Goal: Task Accomplishment & Management: Manage account settings

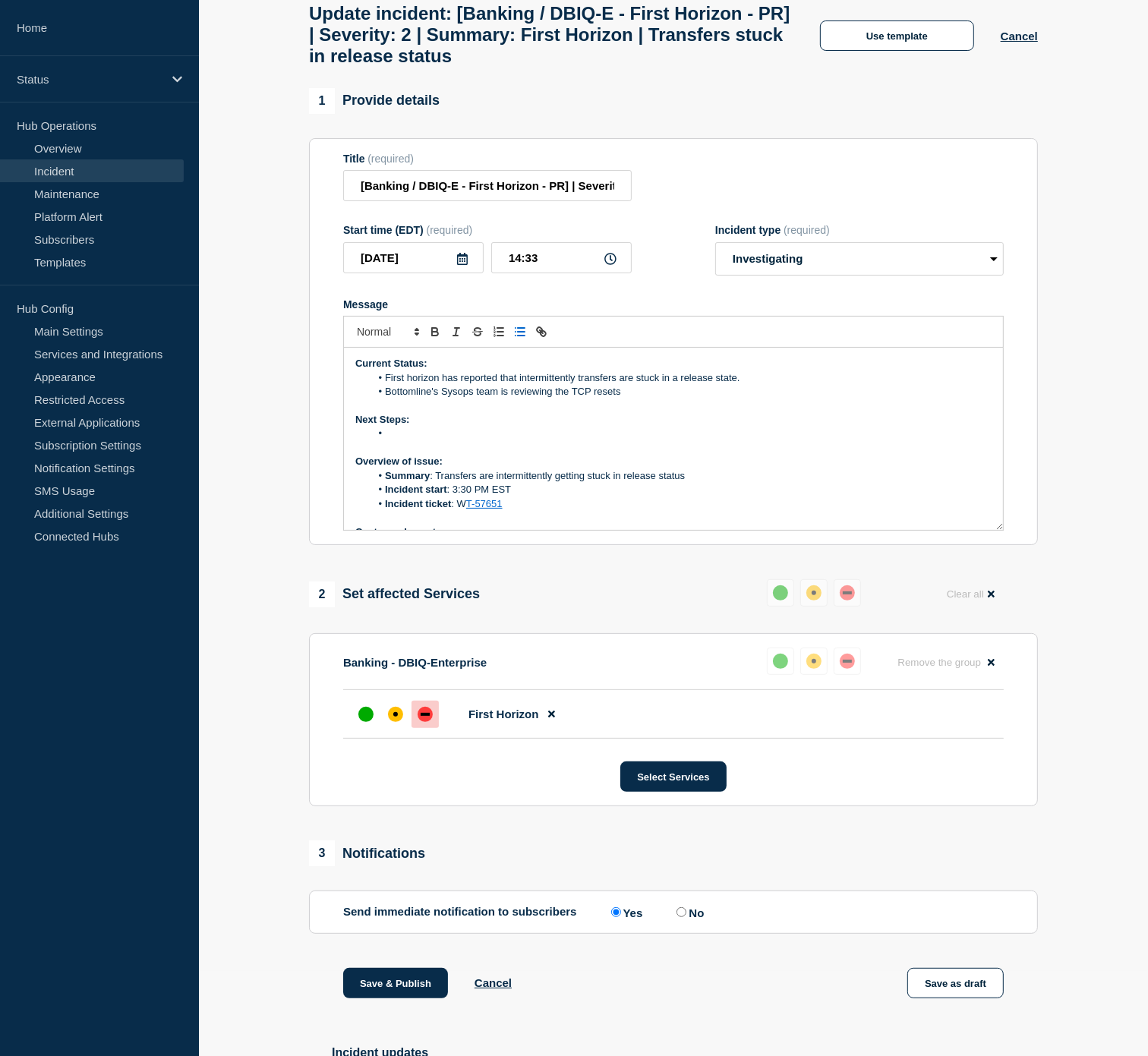
click at [523, 426] on p "Next Steps:" at bounding box center [673, 420] width 636 height 13
click at [519, 440] on li "Message" at bounding box center [681, 433] width 622 height 13
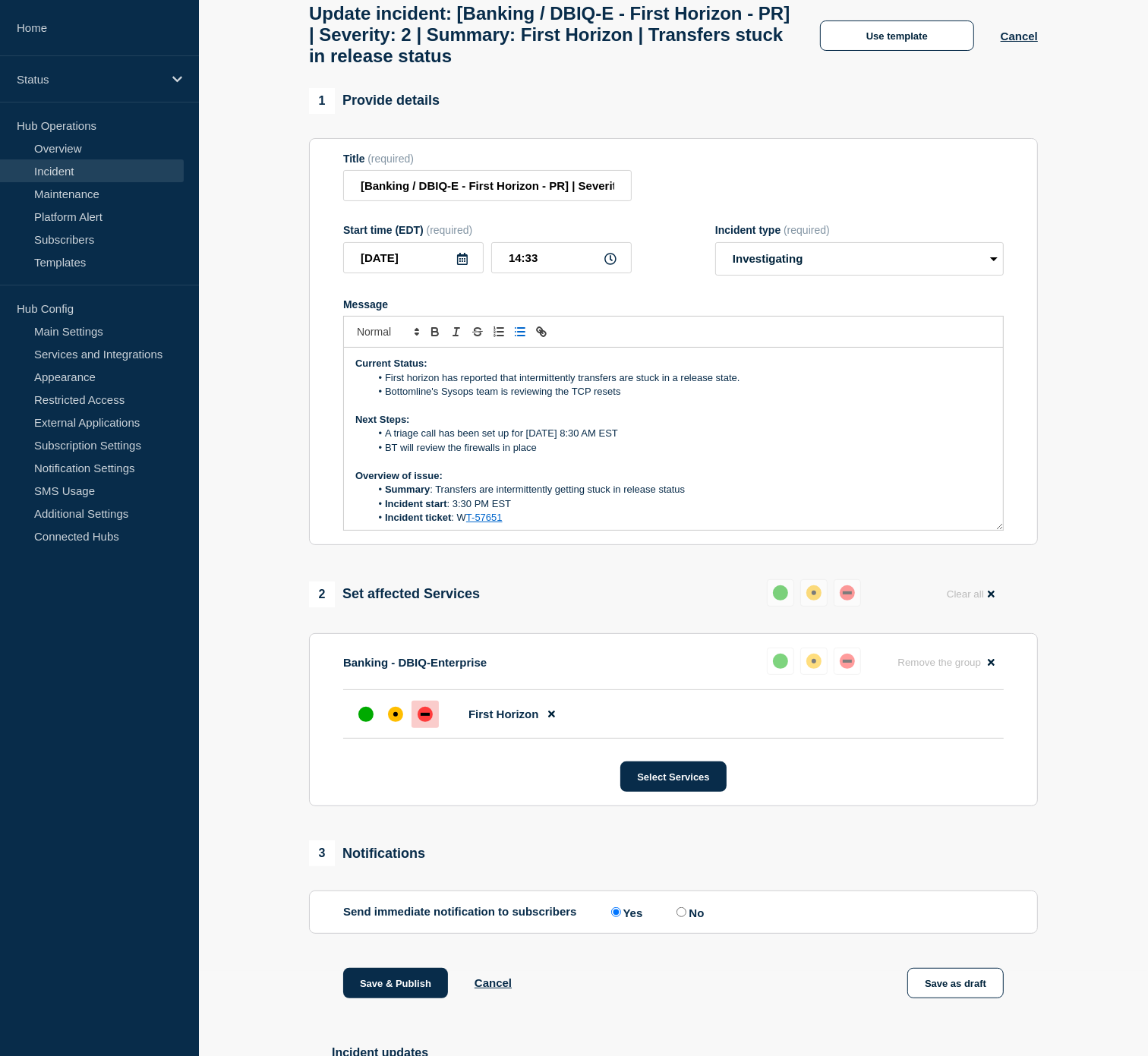
drag, startPoint x: 541, startPoint y: 525, endPoint x: 294, endPoint y: 345, distance: 305.6
click at [294, 345] on section "1 Provide details Title (required) [Banking / DBIQ-E - First Horizon - PR] | Se…" at bounding box center [674, 1015] width 949 height 1854
copy div "Current Status: First horizon has reported that intermittently transfers are st…"
click at [756, 425] on p "Next Steps:" at bounding box center [673, 420] width 636 height 13
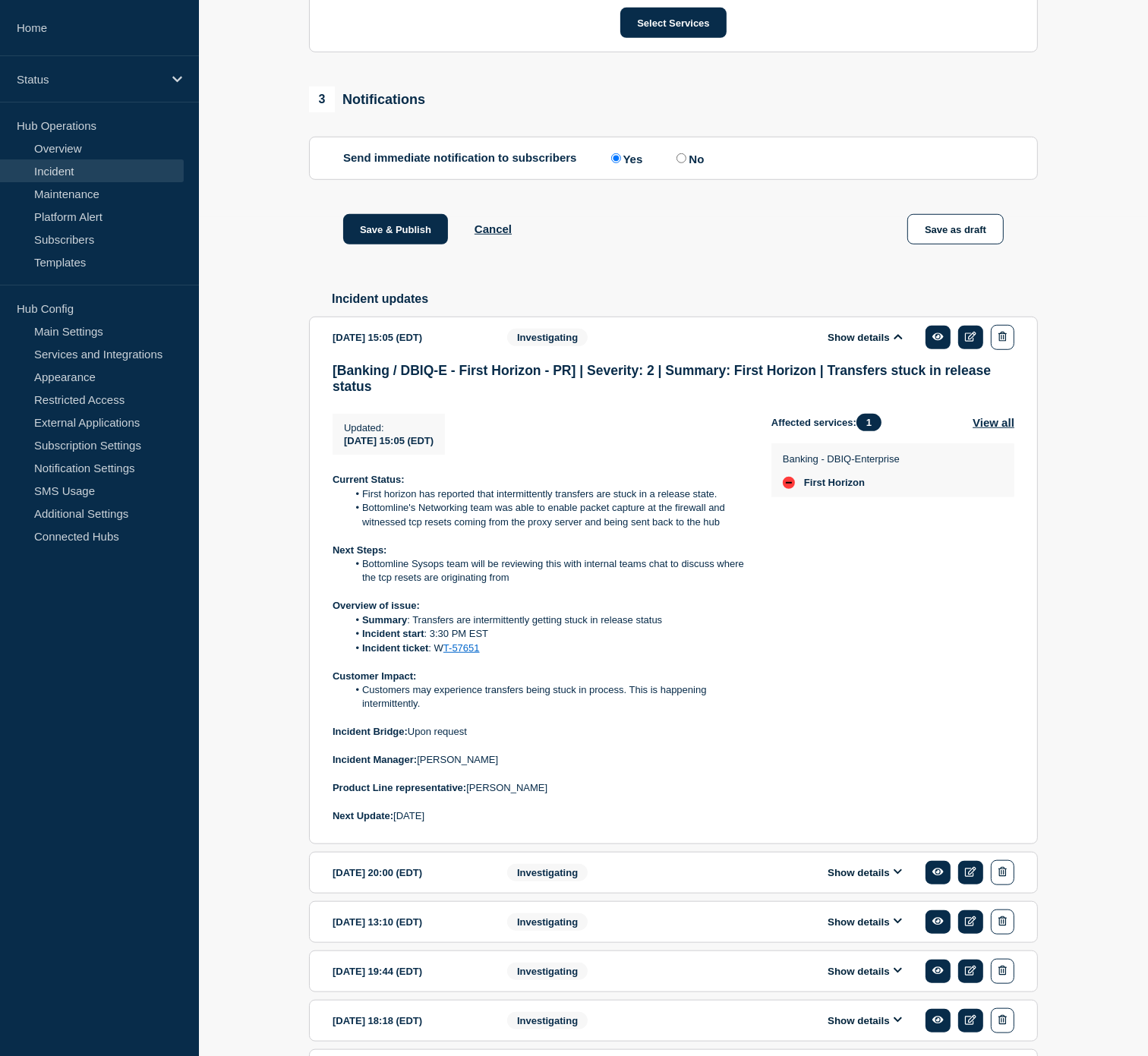
scroll to position [844, 0]
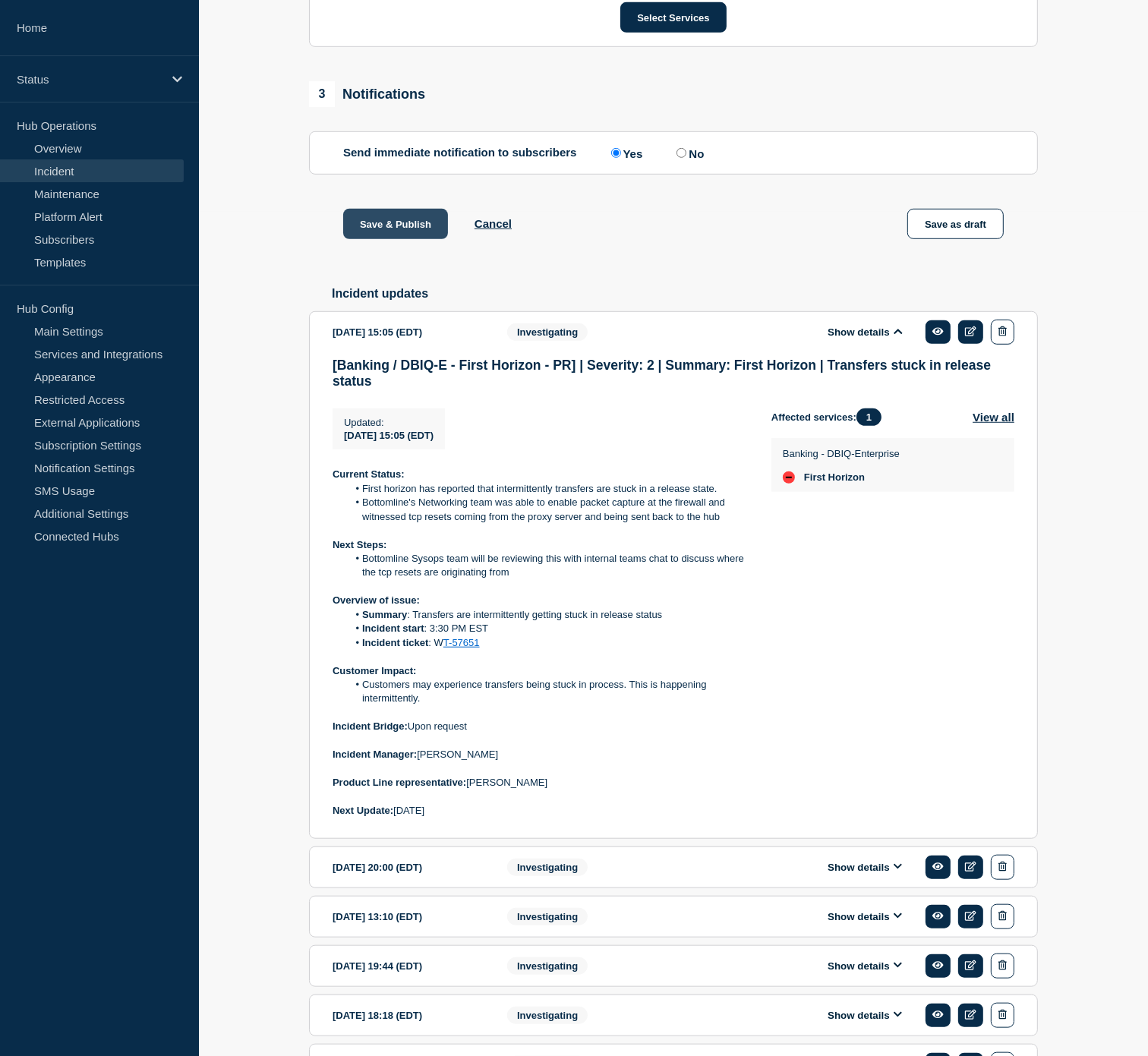
click at [403, 239] on button "Save & Publish" at bounding box center [395, 224] width 105 height 31
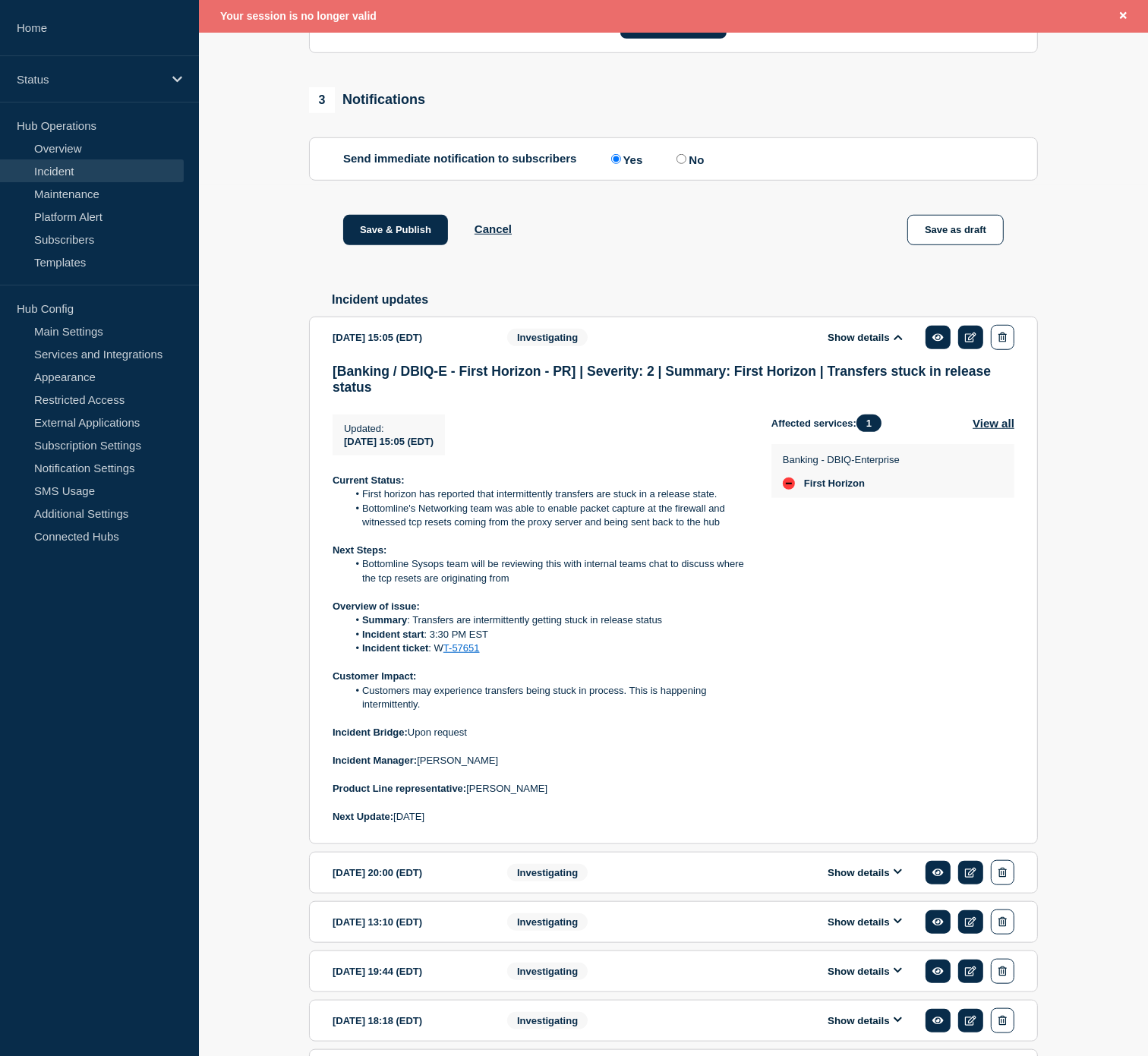
scroll to position [454, 0]
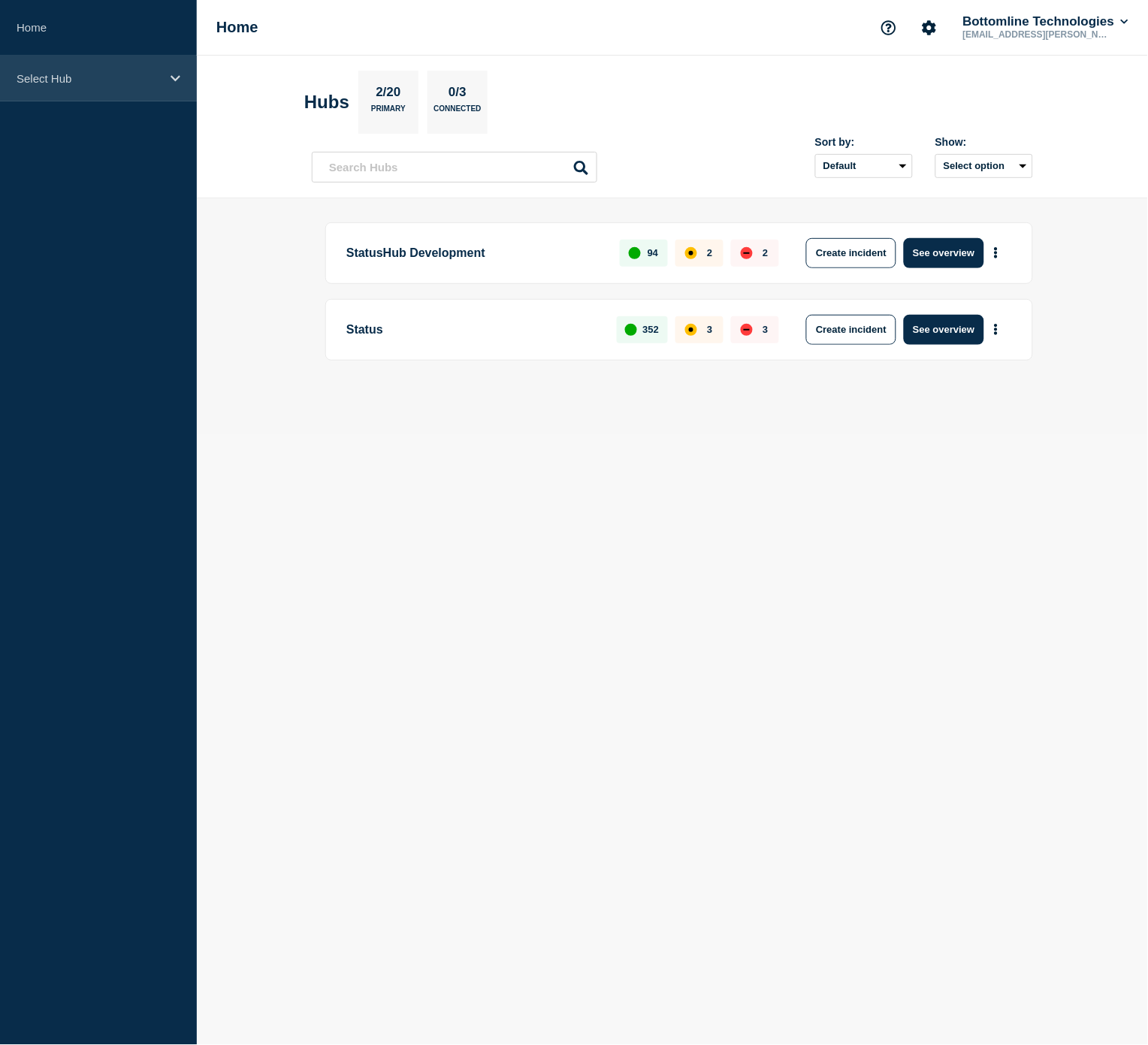
click at [123, 73] on p "Select Hub" at bounding box center [88, 78] width 144 height 12
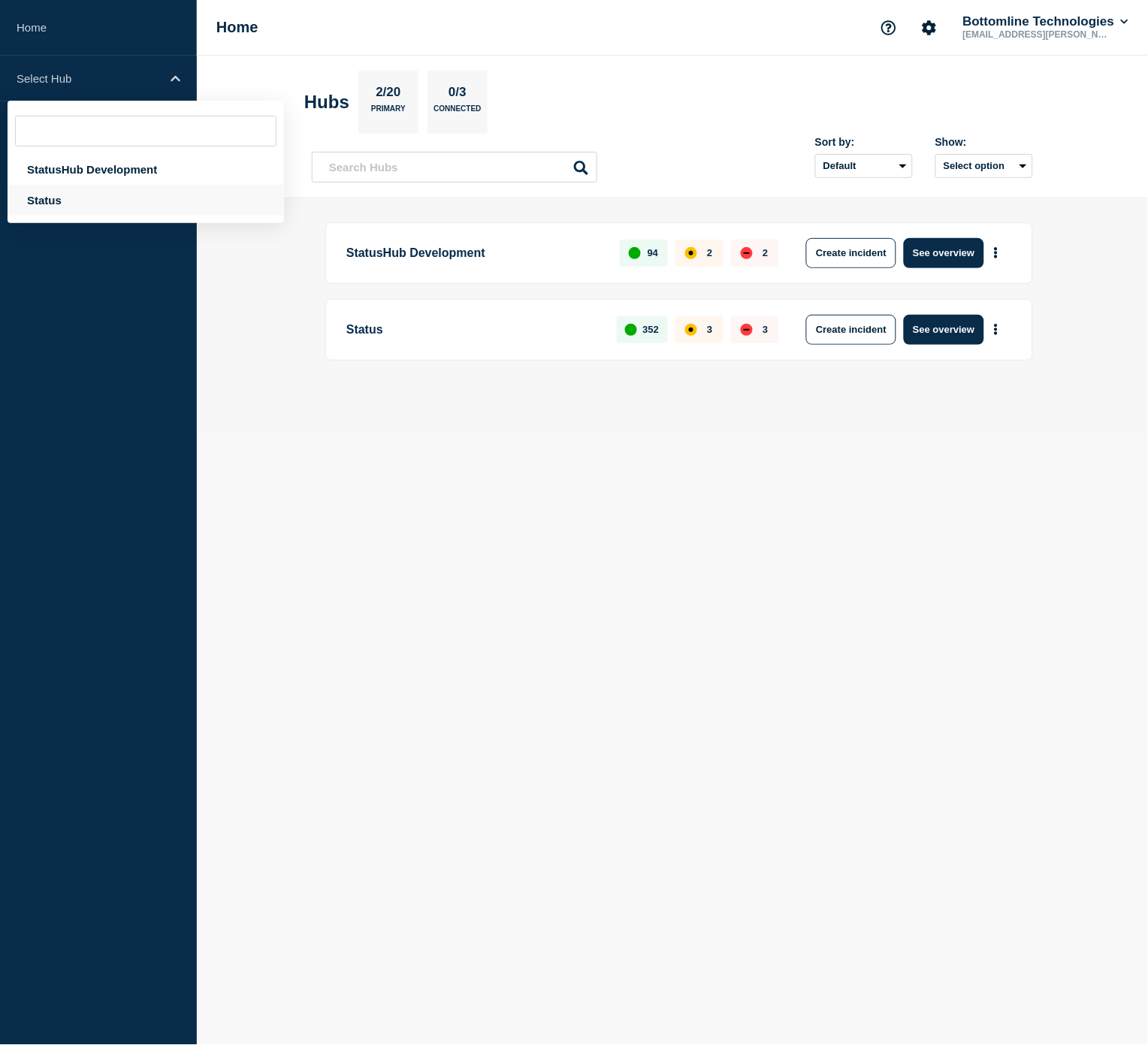
click at [86, 193] on div "Status" at bounding box center [146, 200] width 276 height 30
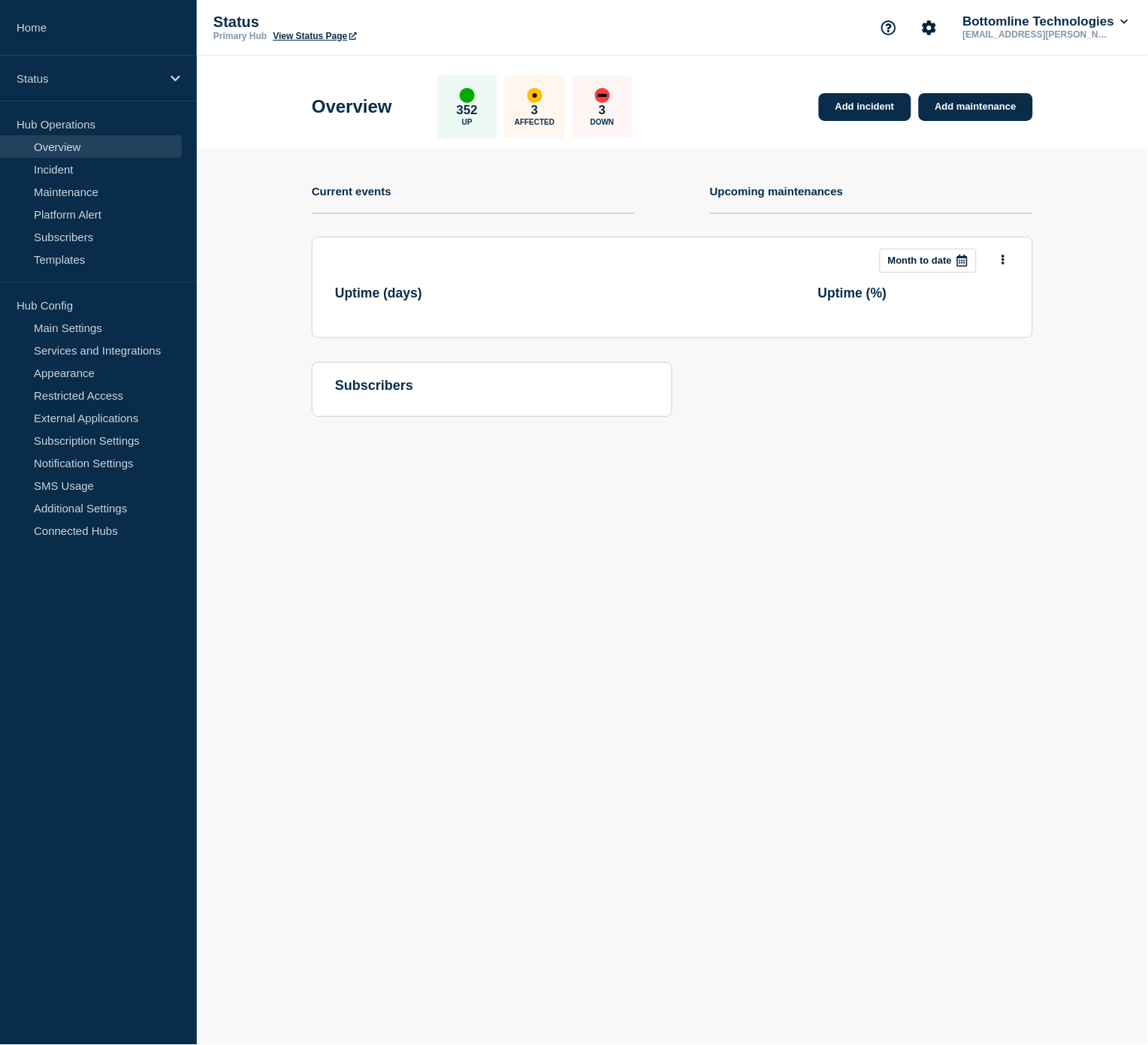
click at [78, 156] on link "Overview" at bounding box center [91, 147] width 182 height 23
click at [76, 167] on link "Incident" at bounding box center [91, 170] width 182 height 23
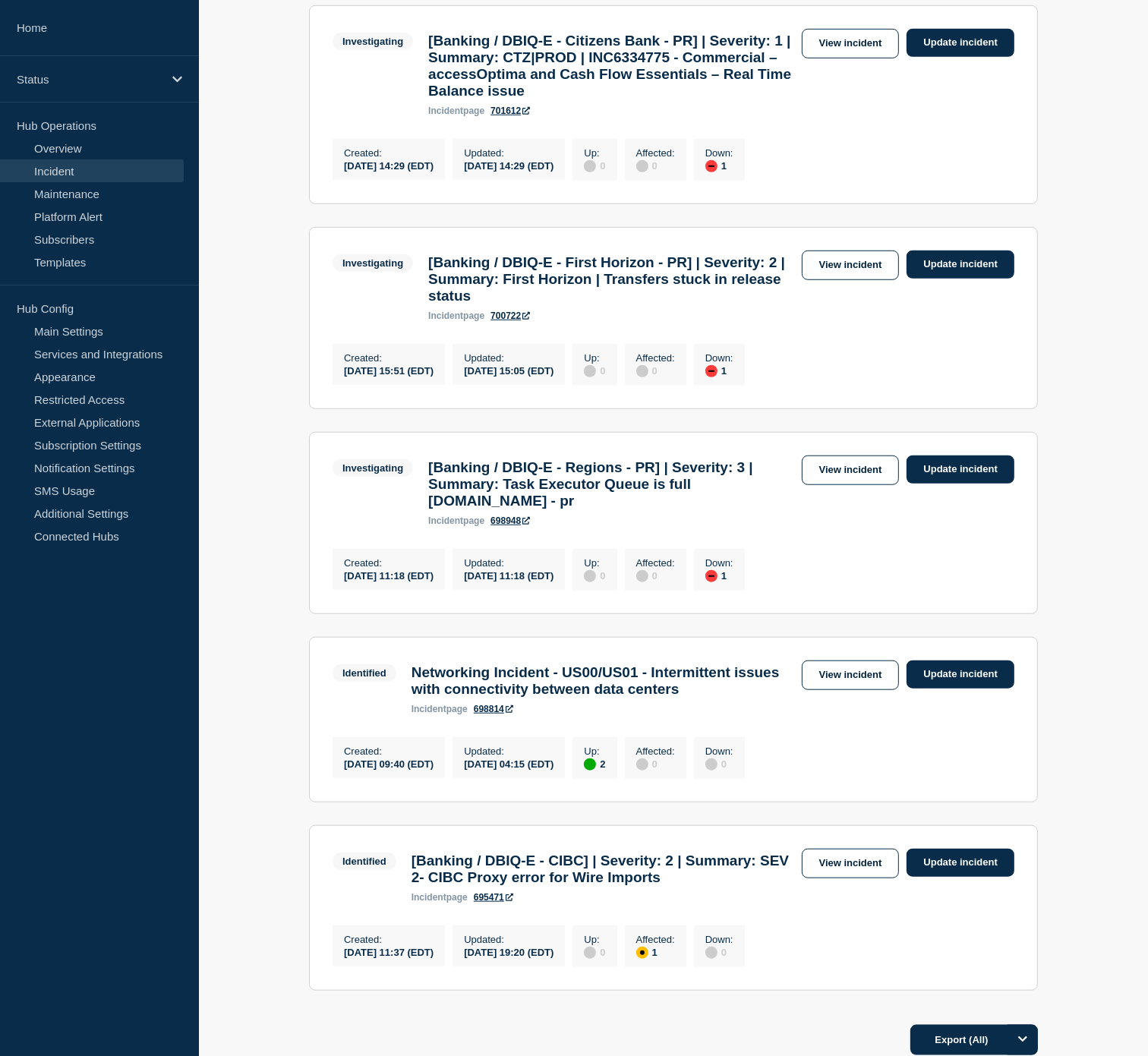
scroll to position [928, 0]
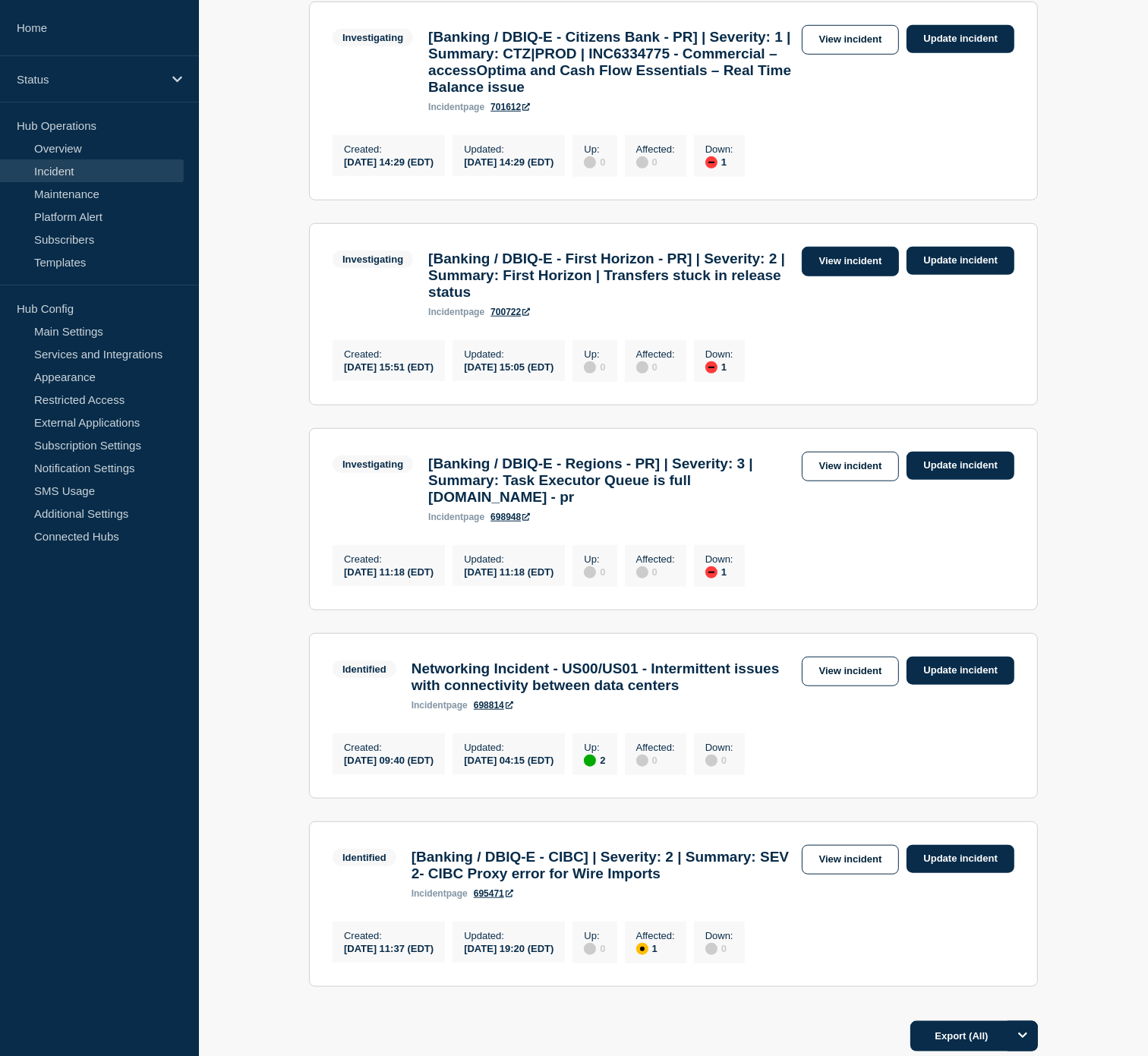
click at [848, 276] on link "View incident" at bounding box center [851, 261] width 98 height 30
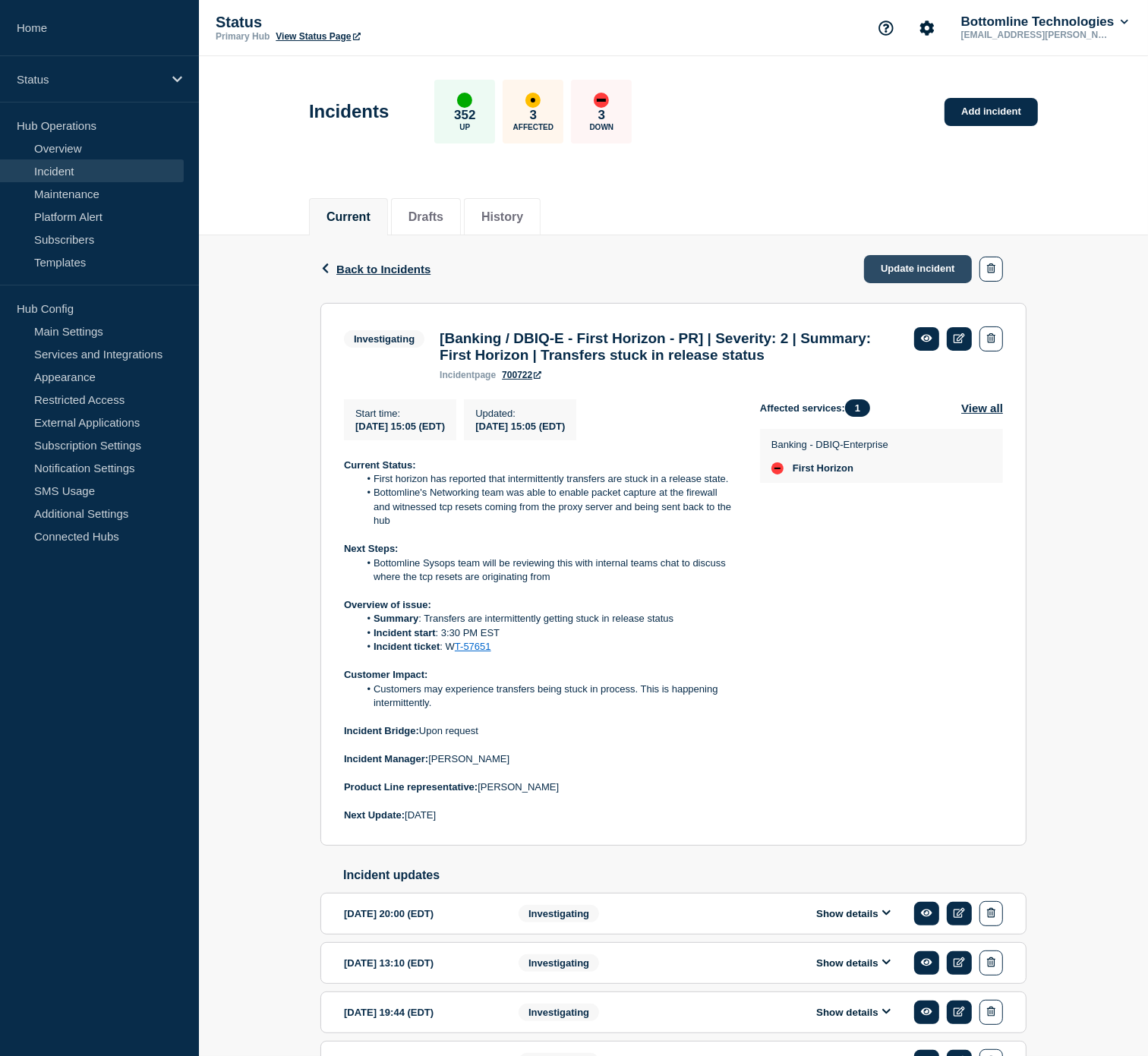
click at [908, 262] on link "Update incident" at bounding box center [918, 269] width 108 height 28
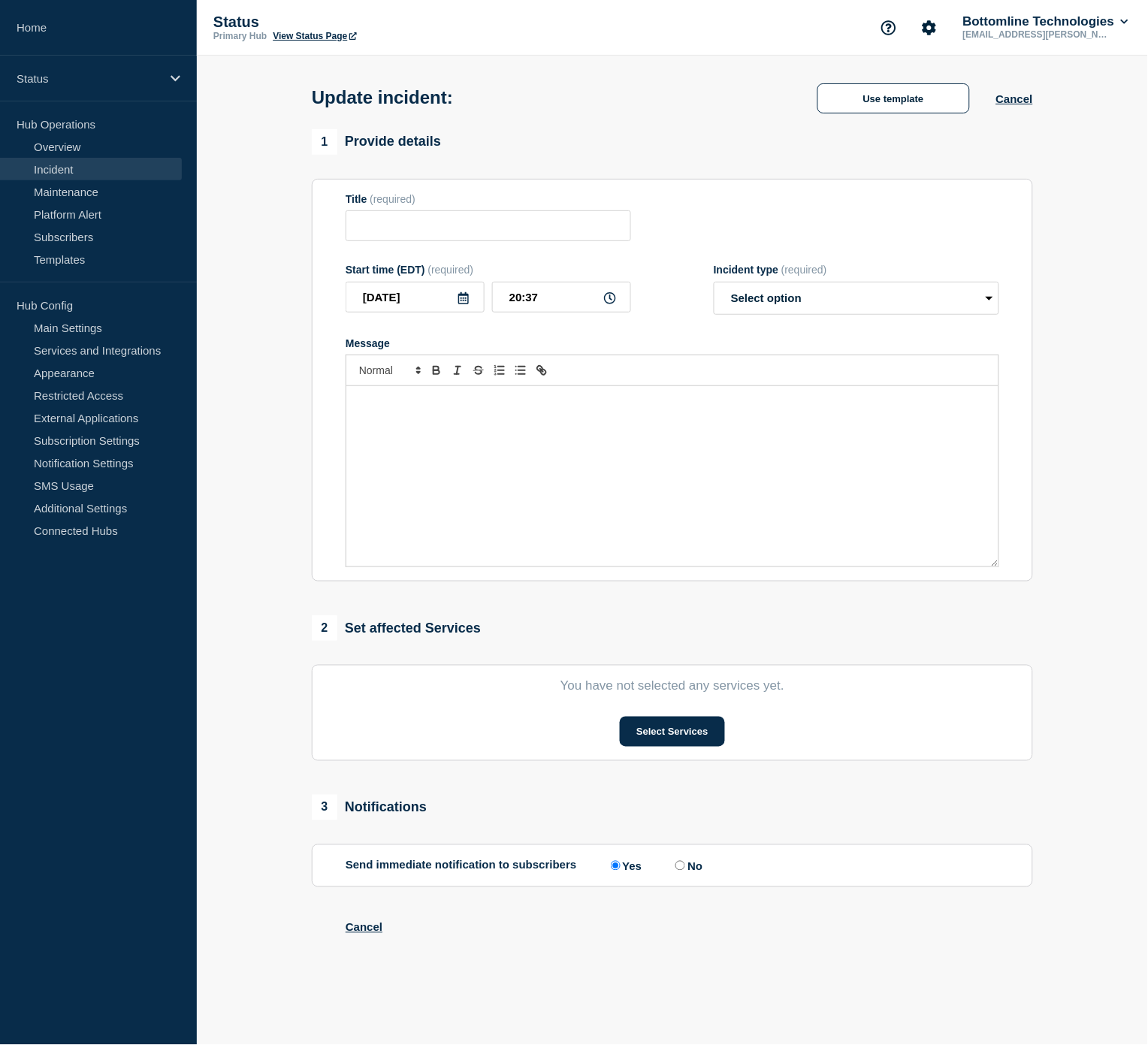
type input "[Banking / DBIQ-E - First Horizon - PR] | Severity: 2 | Summary: First Horizon …"
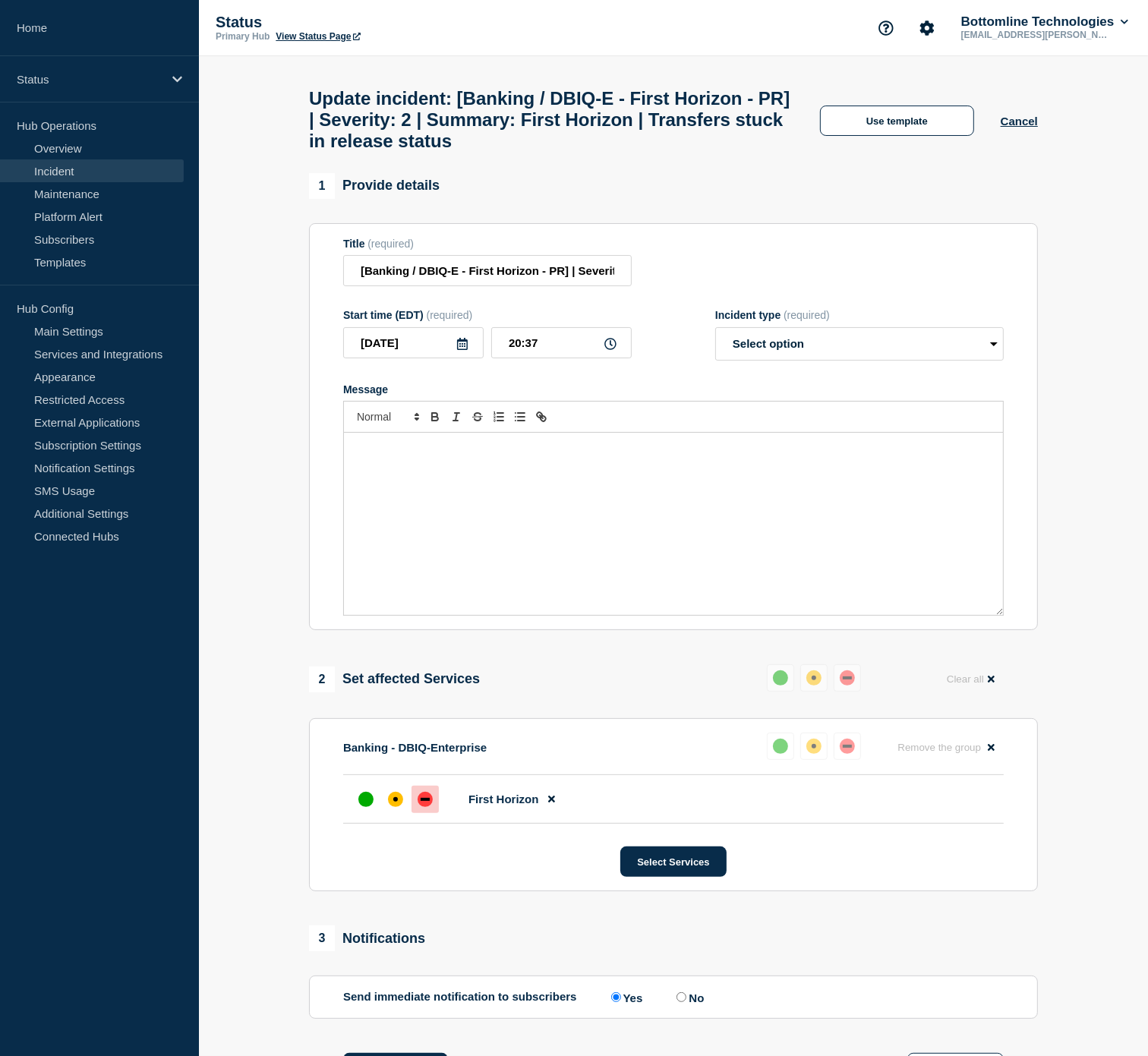
click at [556, 480] on div "Message" at bounding box center [673, 524] width 659 height 182
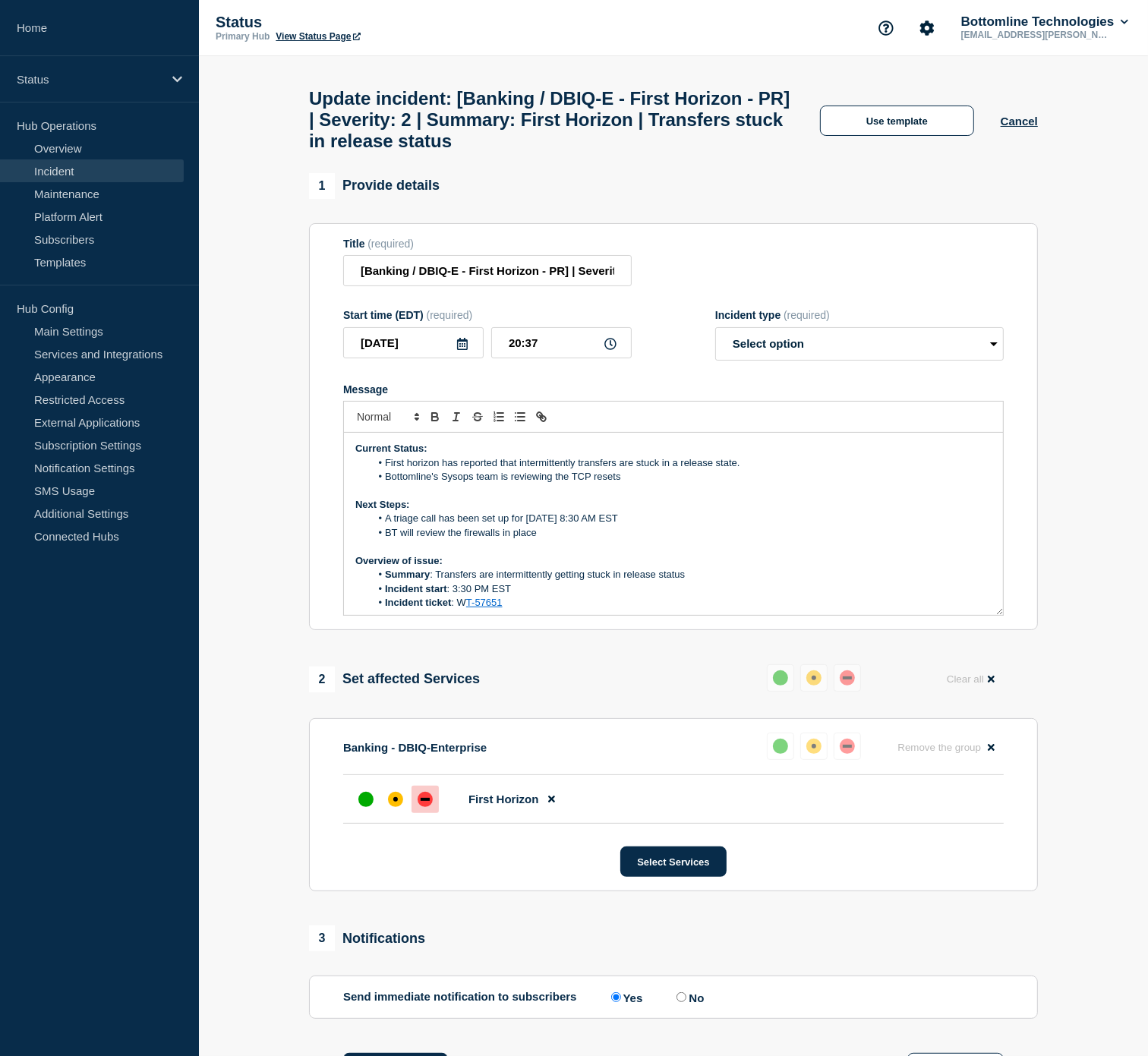
scroll to position [146, 0]
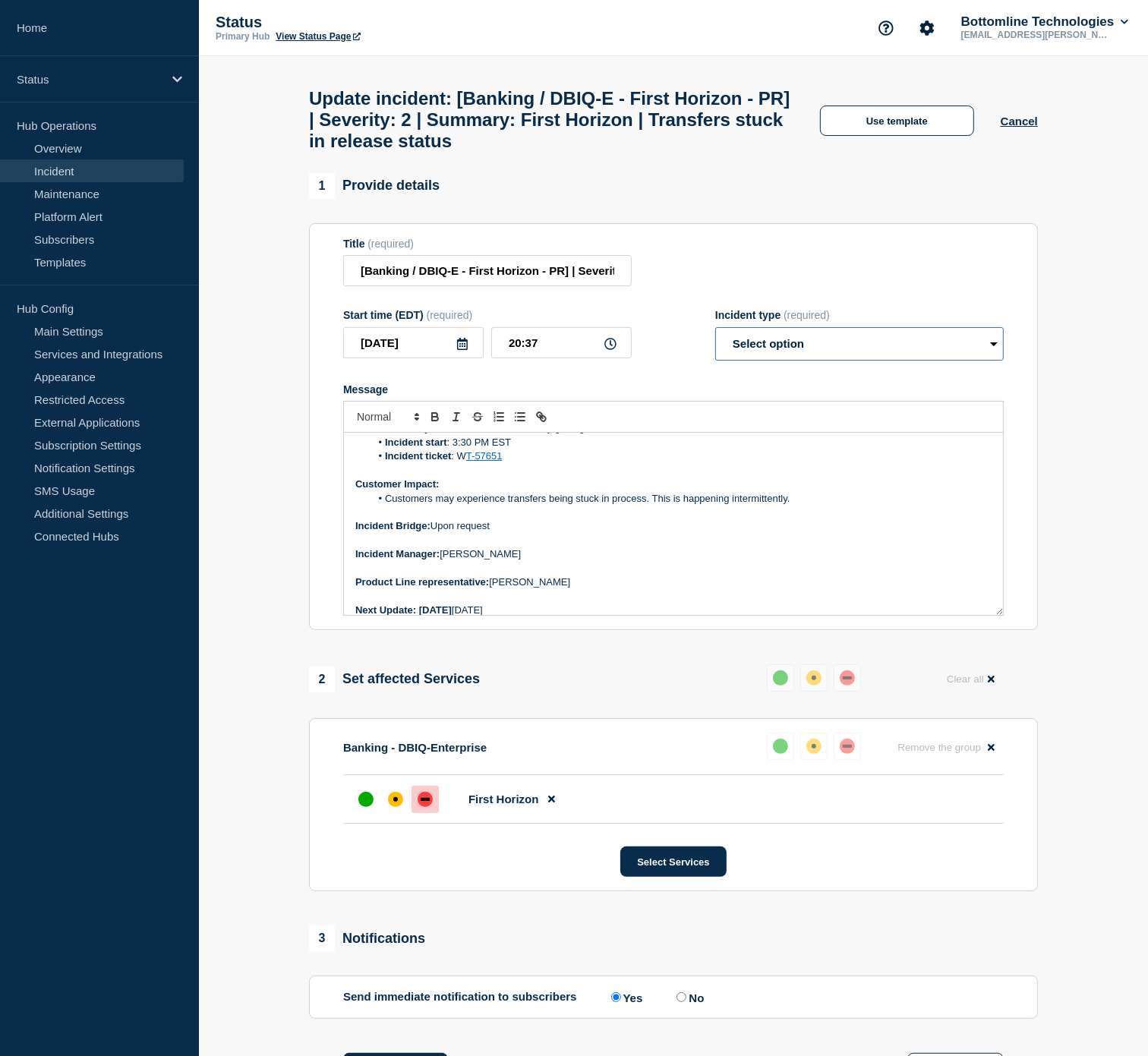
click at [742, 361] on select "Select option Investigating Identified Monitoring Resolved" at bounding box center [859, 344] width 289 height 34
select select "investigating"
click at [715, 341] on select "Select option Investigating Identified Monitoring Resolved" at bounding box center [859, 344] width 289 height 34
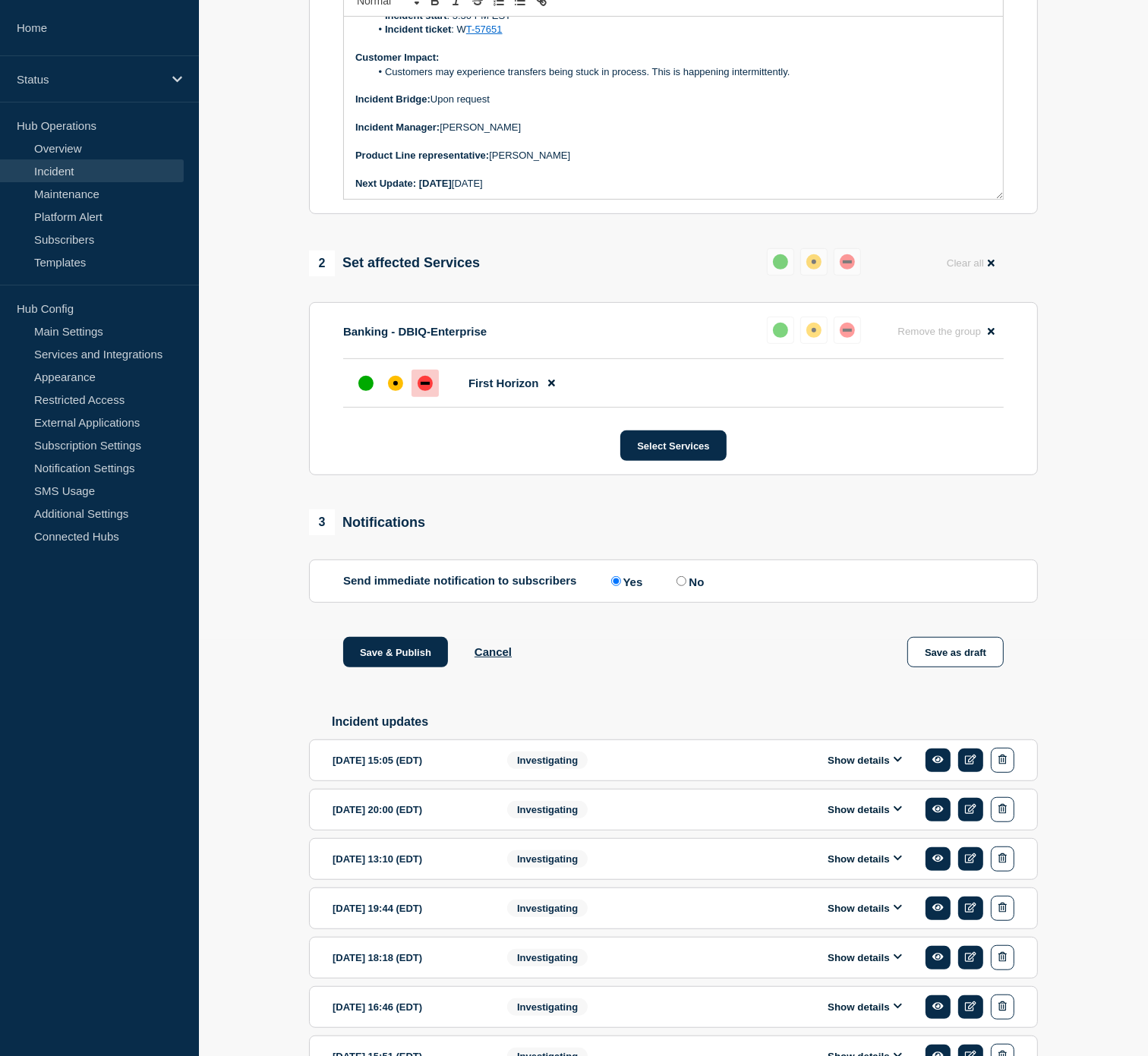
scroll to position [527, 0]
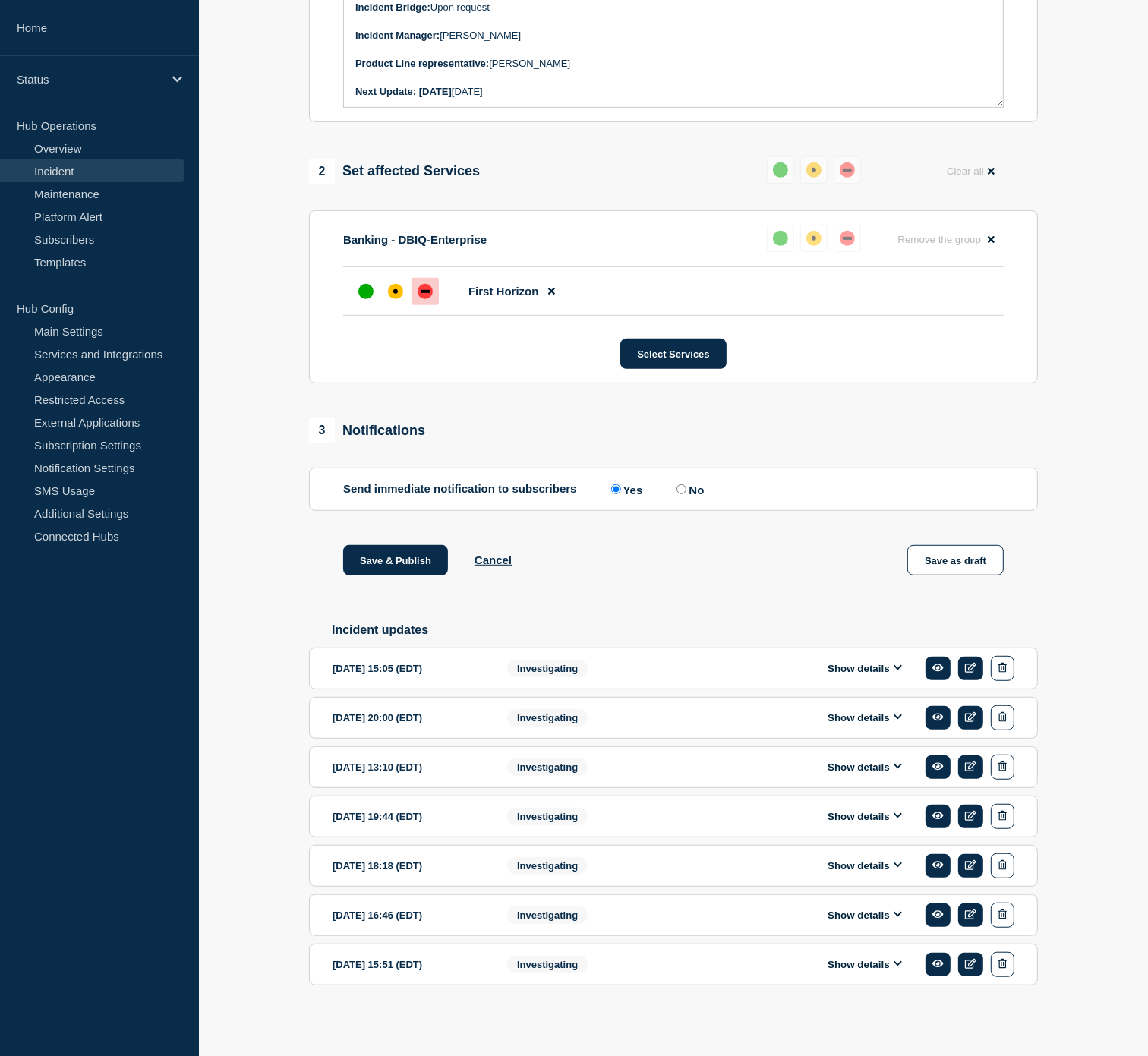
click at [871, 673] on button "Show details" at bounding box center [864, 668] width 84 height 13
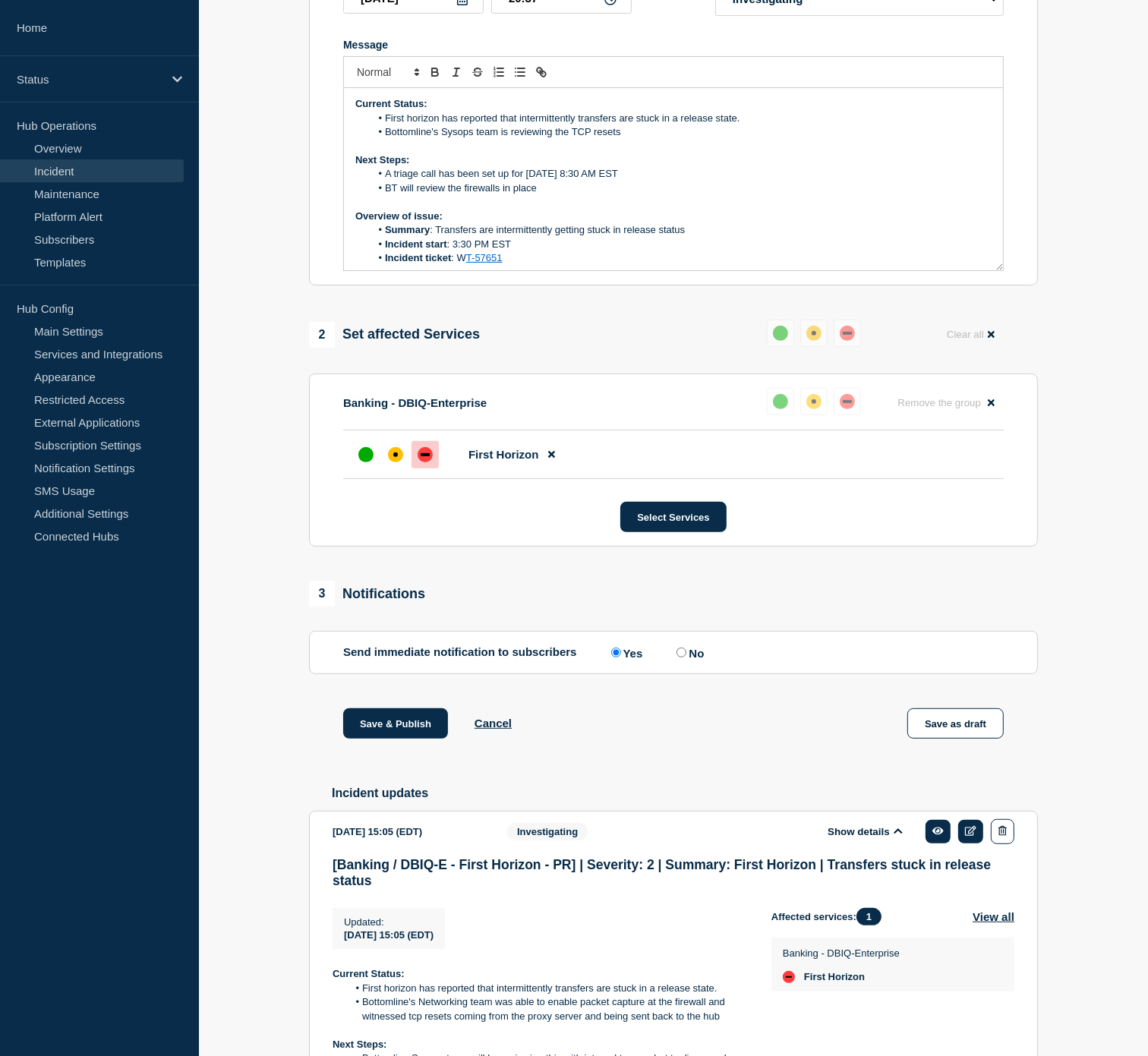
scroll to position [357, 0]
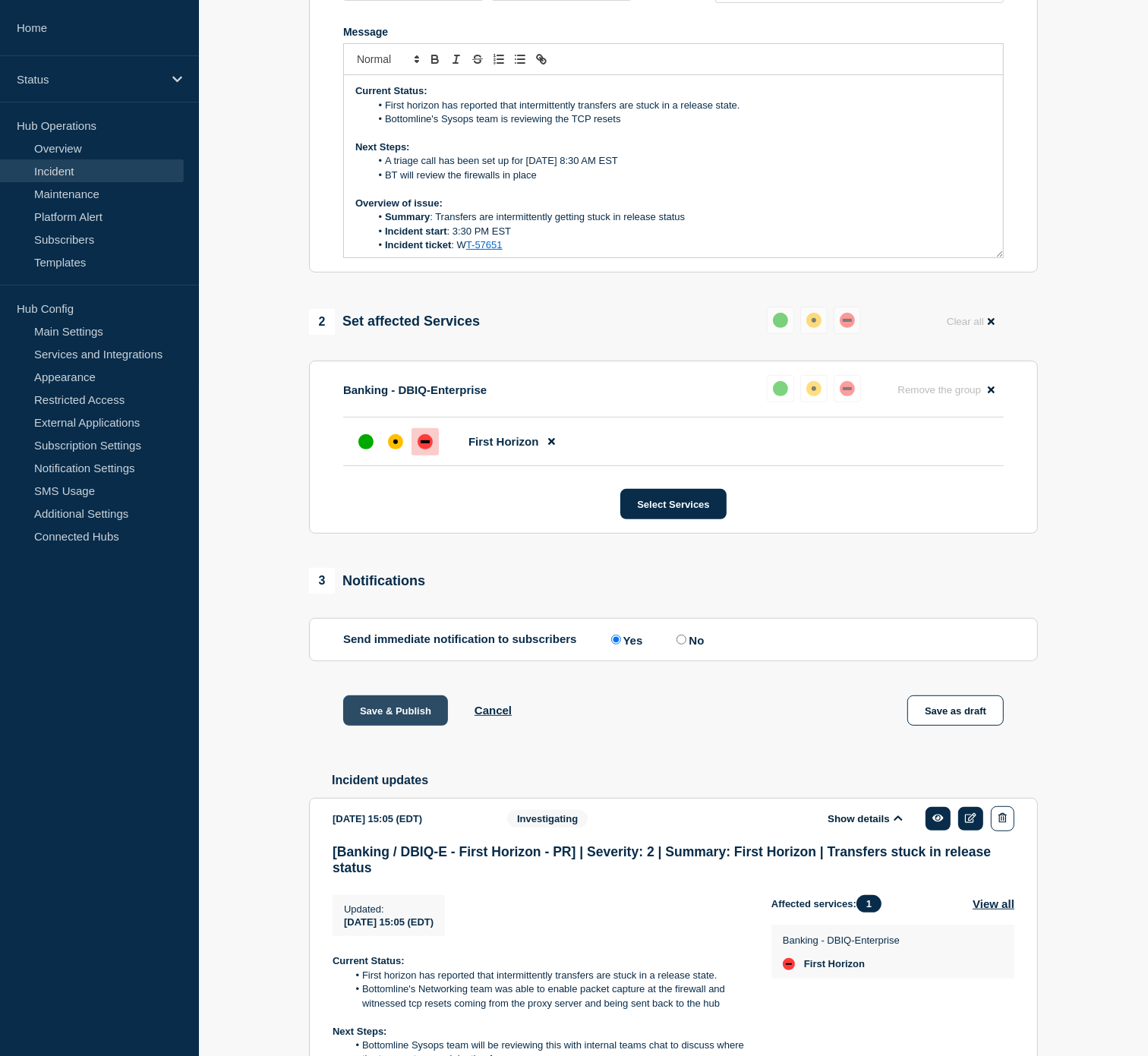
click at [392, 726] on button "Save & Publish" at bounding box center [395, 710] width 105 height 31
